Goal: Information Seeking & Learning: Learn about a topic

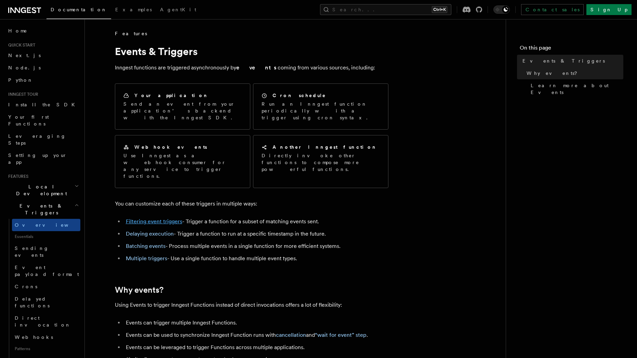
click at [148, 218] on link "Filtering event triggers" at bounding box center [154, 221] width 56 height 6
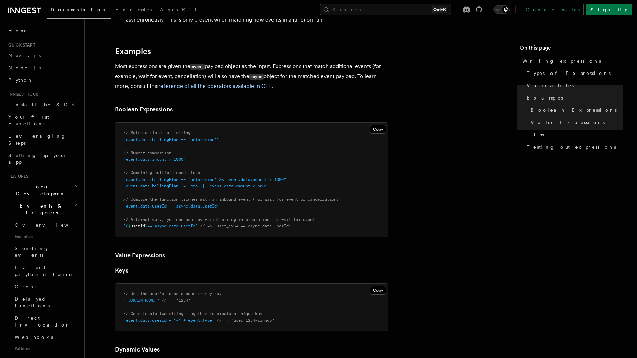
scroll to position [267, 0]
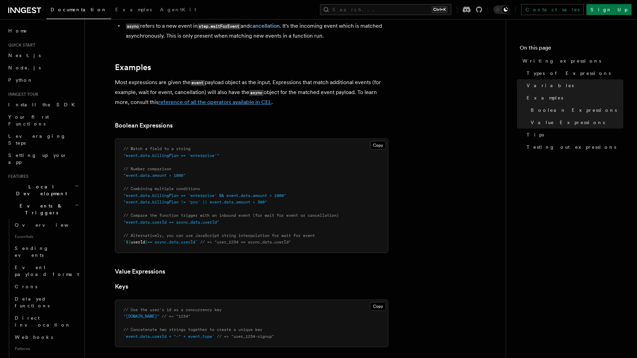
click at [217, 99] on link "reference of all the operators available in CEL" at bounding box center [214, 102] width 113 height 6
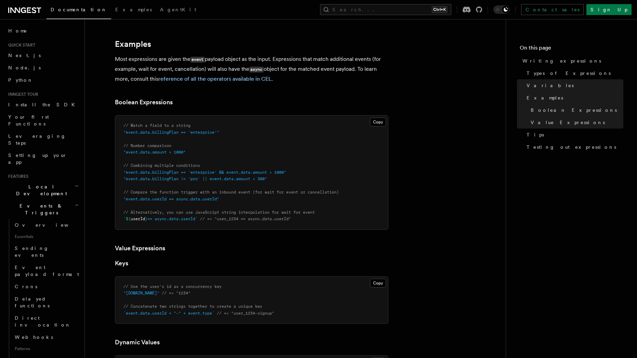
scroll to position [291, 0]
